Goal: Task Accomplishment & Management: Use online tool/utility

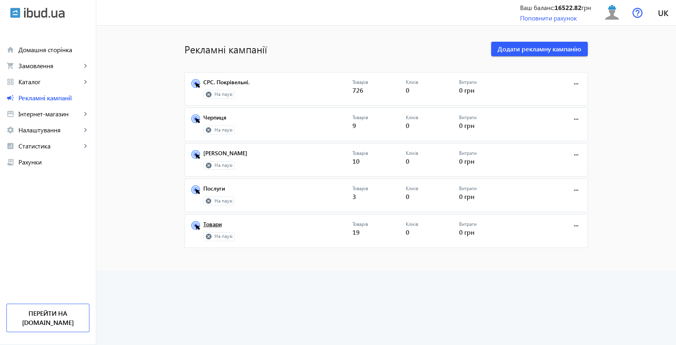
click at [217, 225] on link "Товари" at bounding box center [277, 226] width 149 height 11
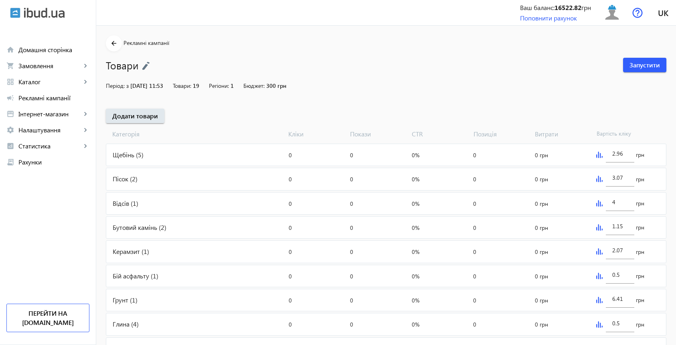
scroll to position [0, 0]
click at [646, 66] on span "Запустити" at bounding box center [644, 64] width 30 height 9
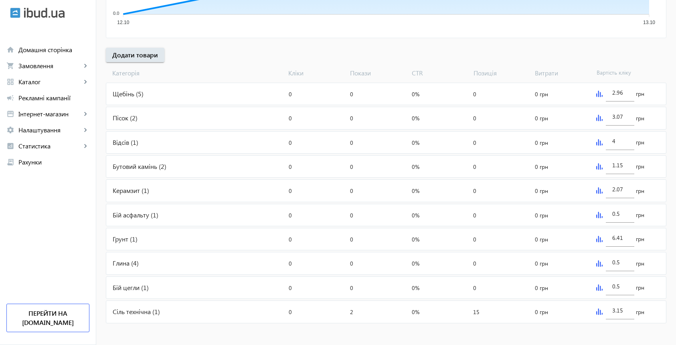
scroll to position [259, 0]
click at [597, 309] on img at bounding box center [599, 311] width 6 height 6
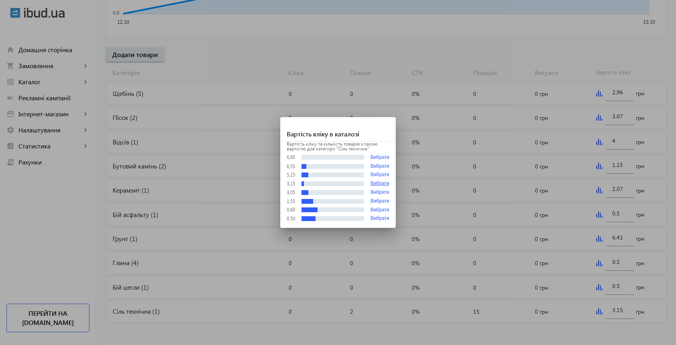
scroll to position [0, 0]
click at [376, 173] on button "Вибрати" at bounding box center [379, 175] width 19 height 6
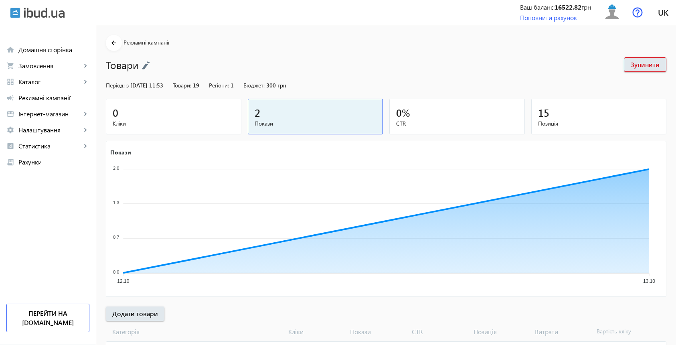
scroll to position [259, 0]
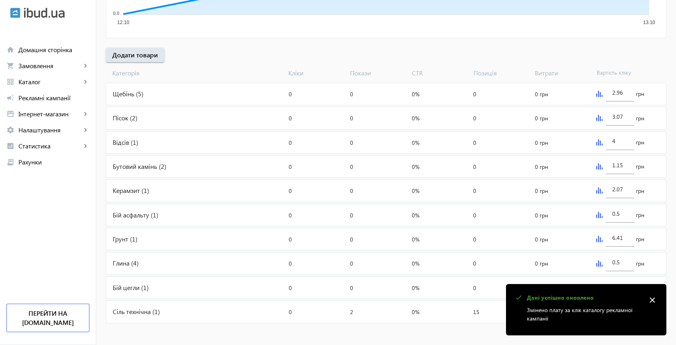
click at [652, 298] on mat-icon "close" at bounding box center [652, 300] width 12 height 12
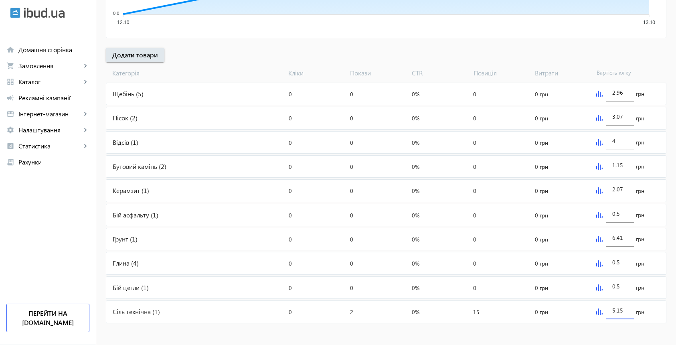
click at [621, 310] on input "5.15" at bounding box center [619, 310] width 15 height 8
type input "5.19"
